Goal: Task Accomplishment & Management: Complete application form

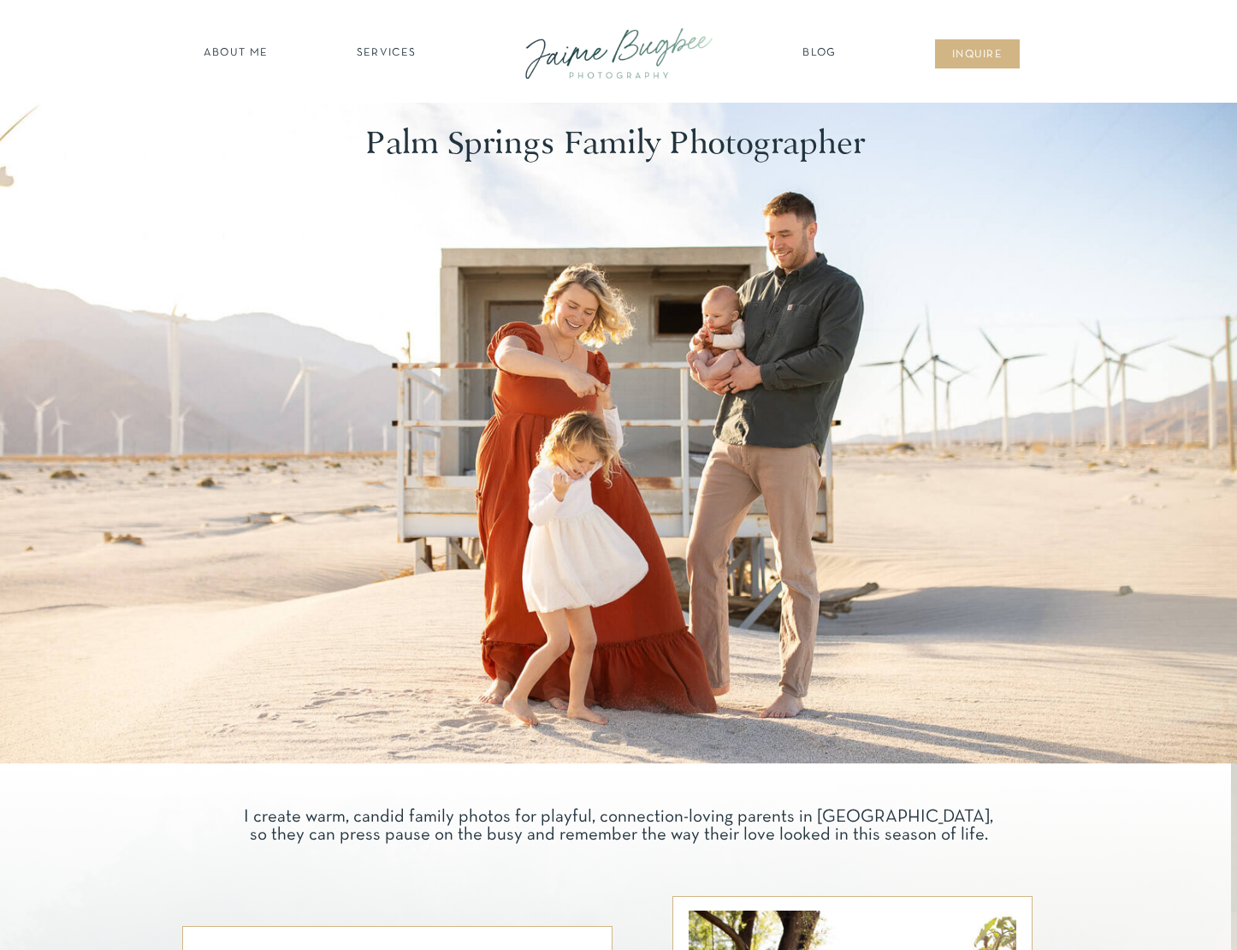
click at [1000, 51] on nav "inqUIre" at bounding box center [977, 55] width 69 height 17
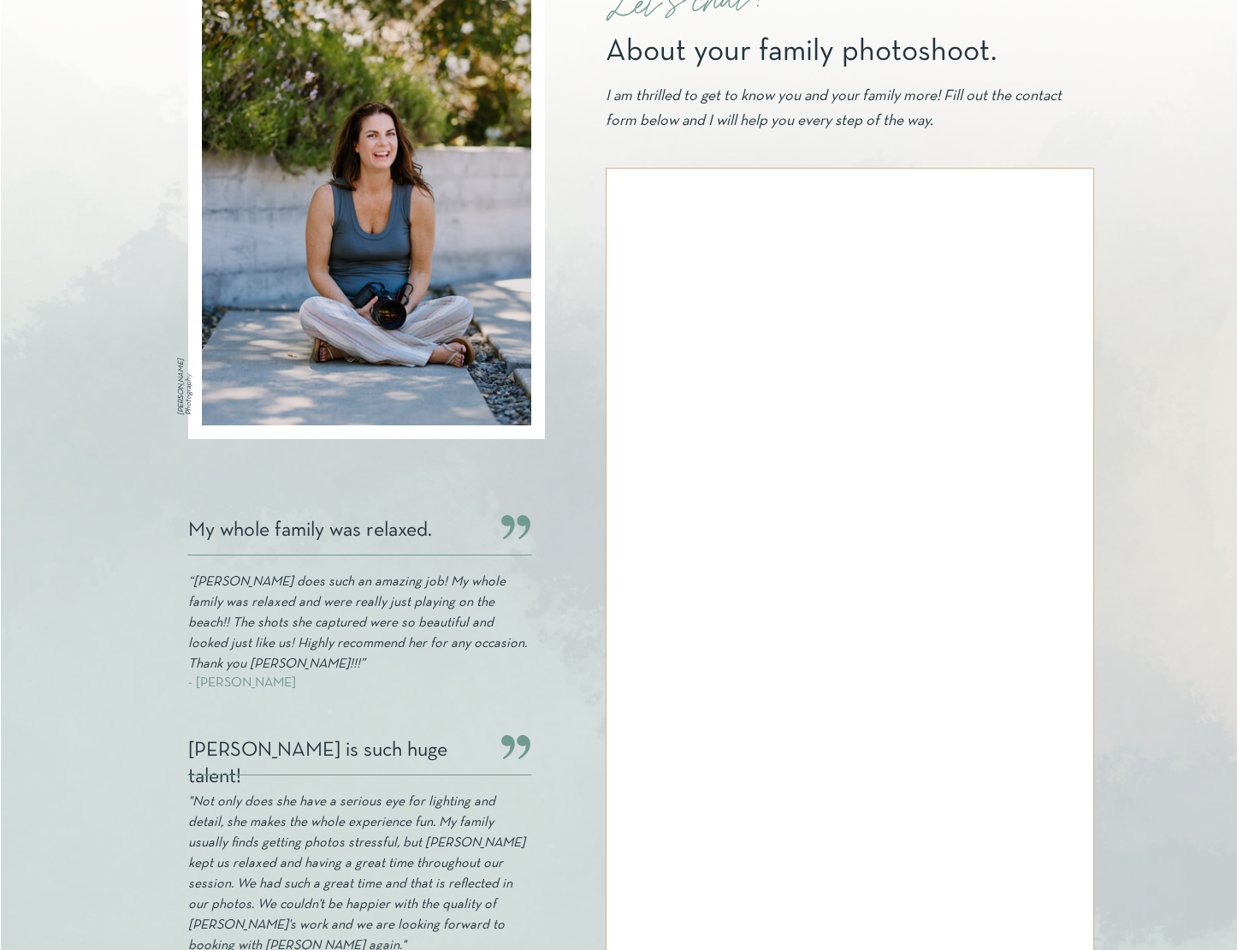
scroll to position [213, 0]
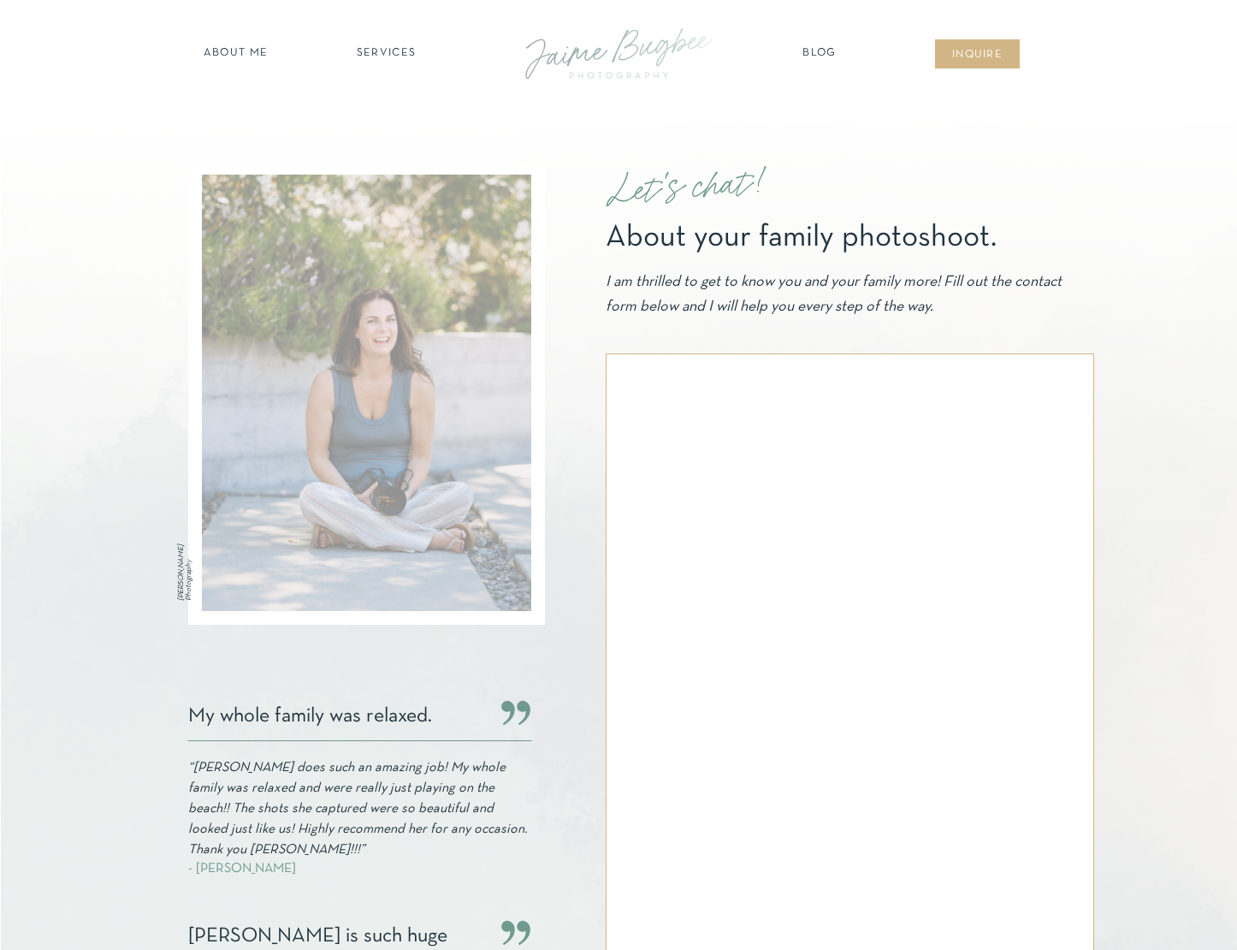
scroll to position [213, 0]
